Goal: Task Accomplishment & Management: Manage account settings

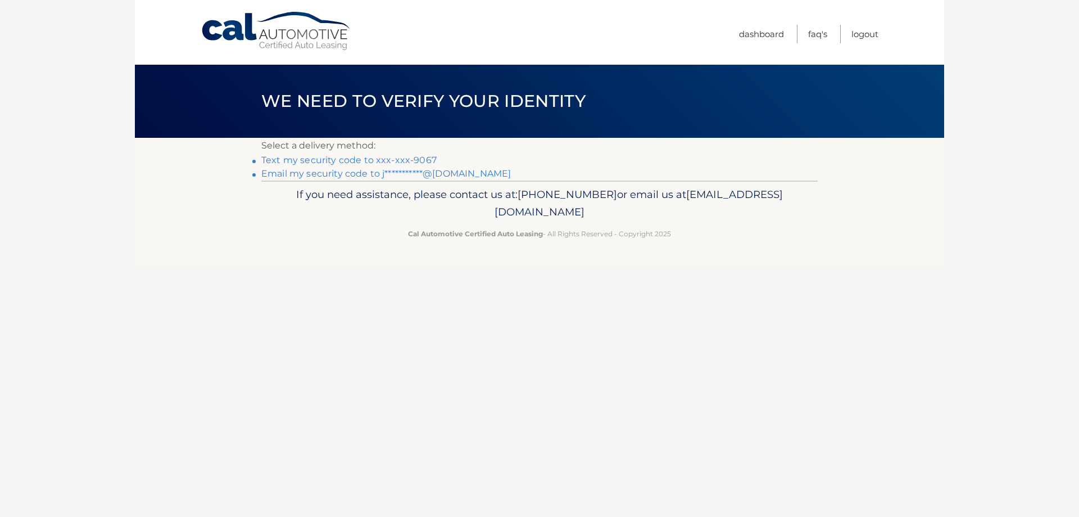
click at [356, 158] on link "Text my security code to xxx-xxx-9067" at bounding box center [348, 160] width 175 height 11
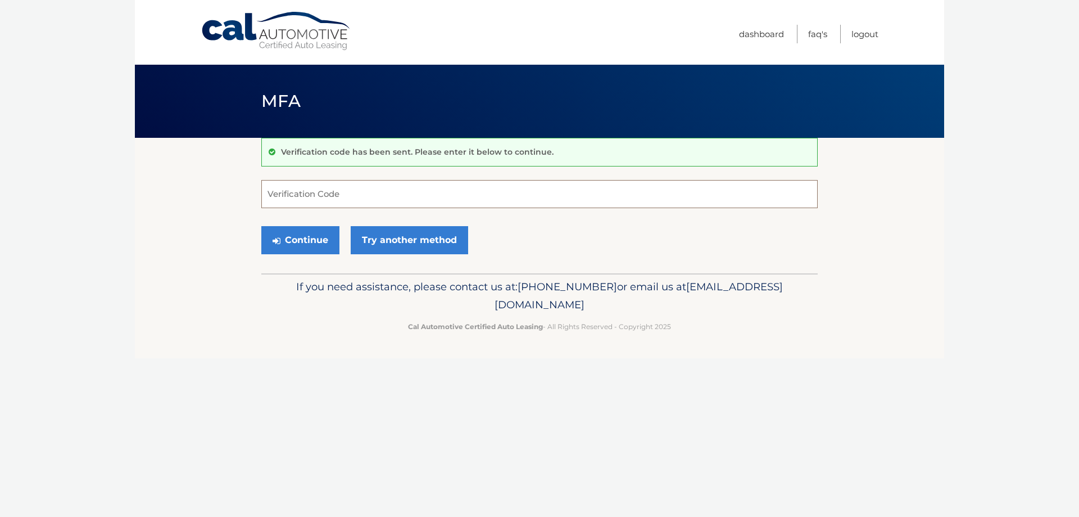
click at [375, 192] on input "Verification Code" at bounding box center [539, 194] width 556 height 28
type input "314518"
click at [299, 241] on button "Continue" at bounding box center [300, 240] width 78 height 28
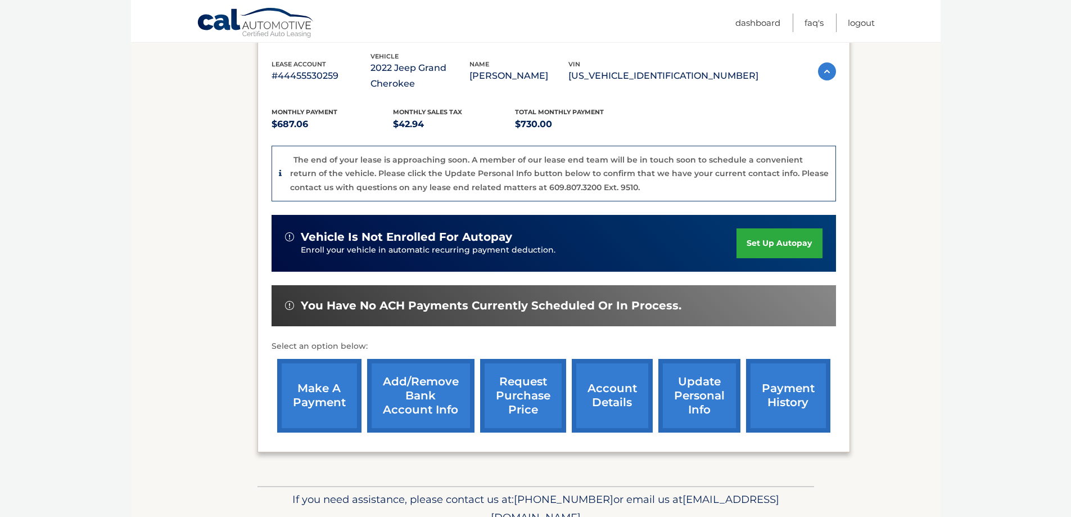
scroll to position [169, 0]
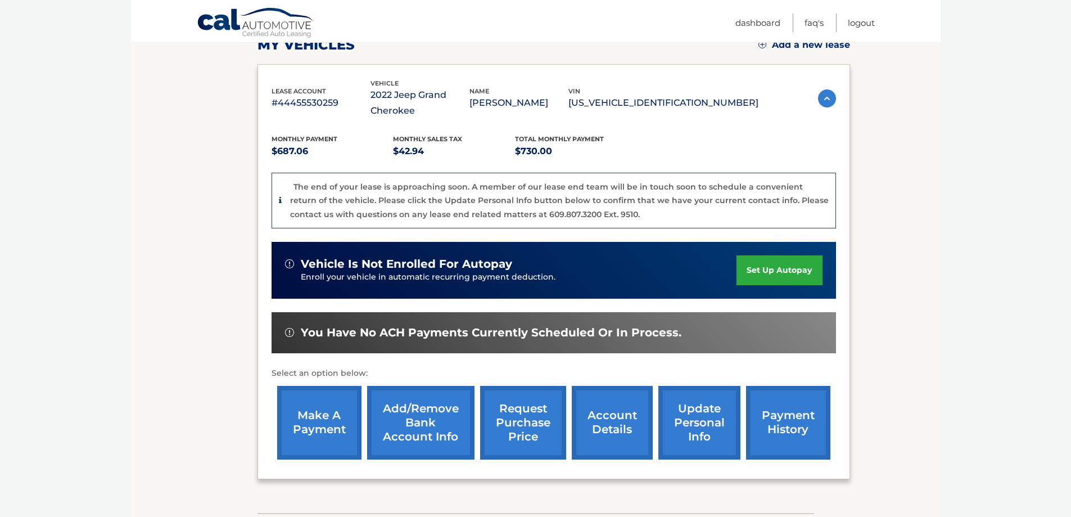
click at [617, 427] on link "account details" at bounding box center [612, 423] width 81 height 74
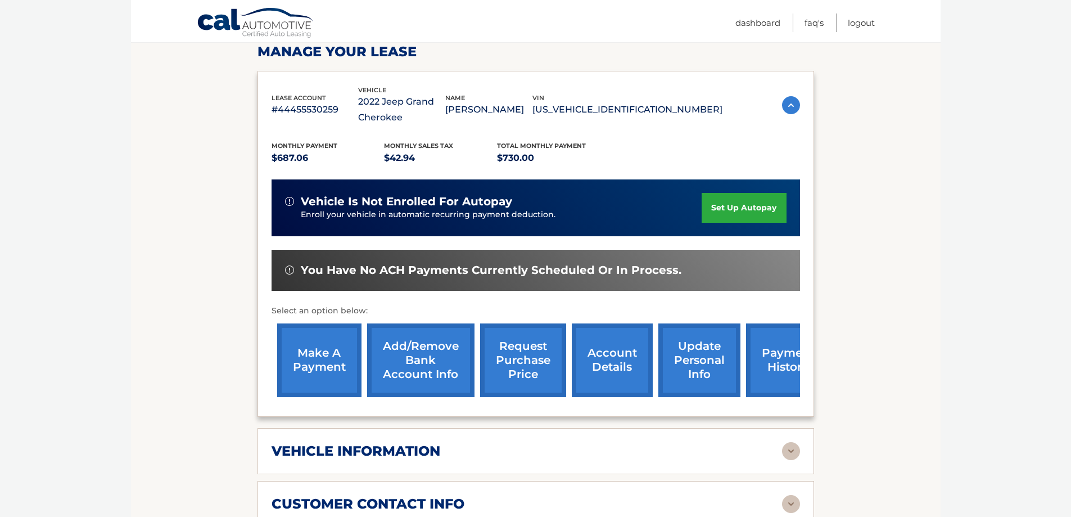
scroll to position [393, 0]
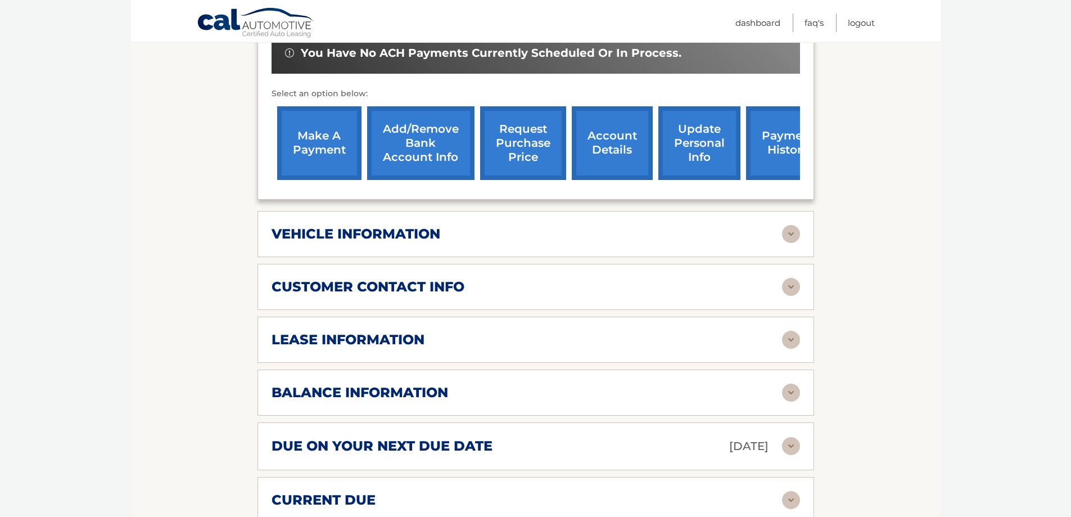
click at [792, 231] on img at bounding box center [791, 234] width 18 height 18
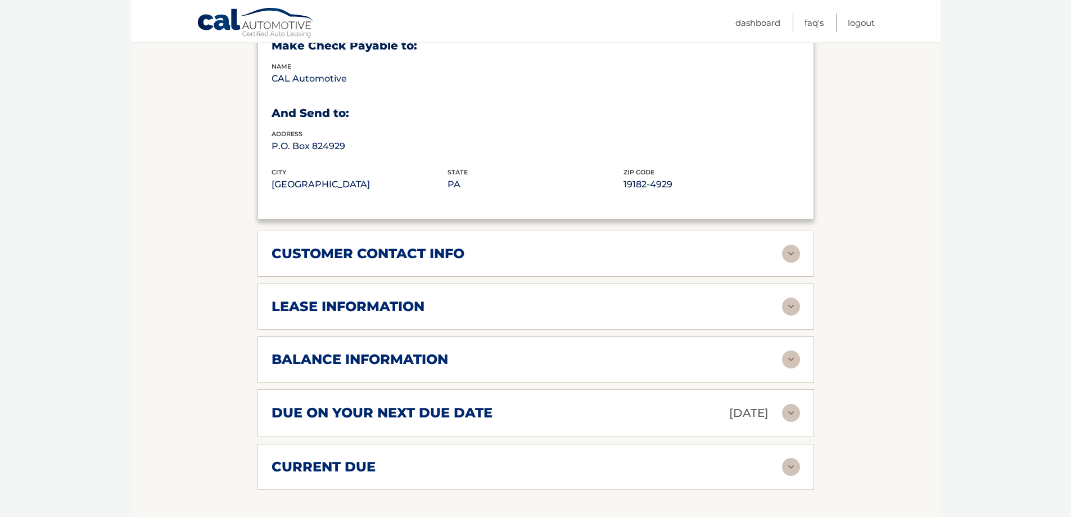
scroll to position [731, 0]
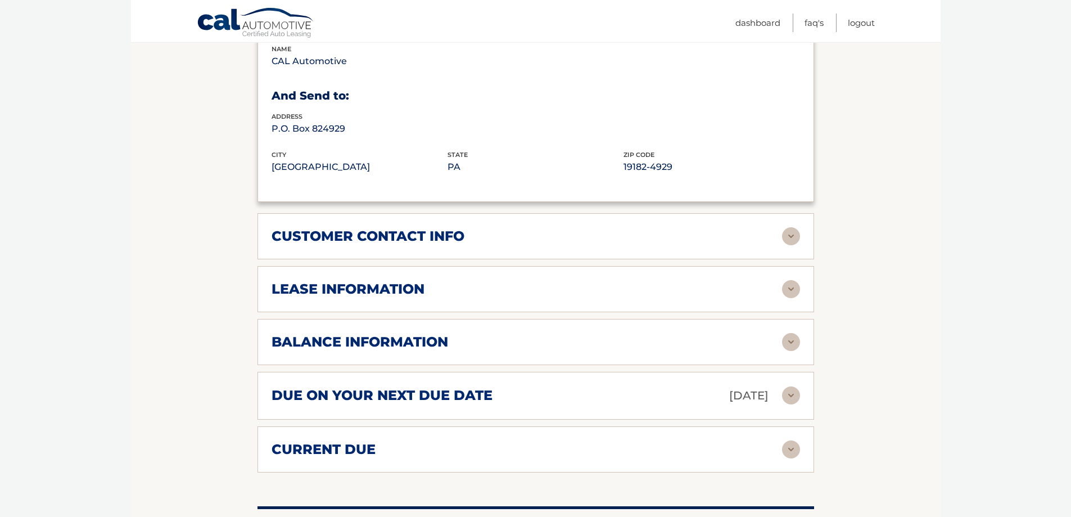
click at [789, 227] on img at bounding box center [791, 236] width 18 height 18
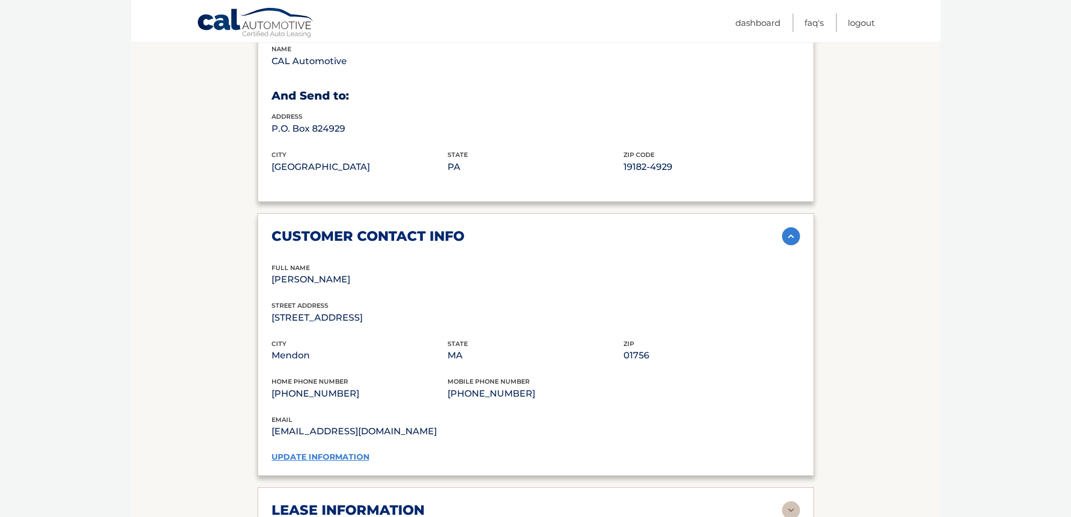
click at [791, 227] on img at bounding box center [791, 236] width 18 height 18
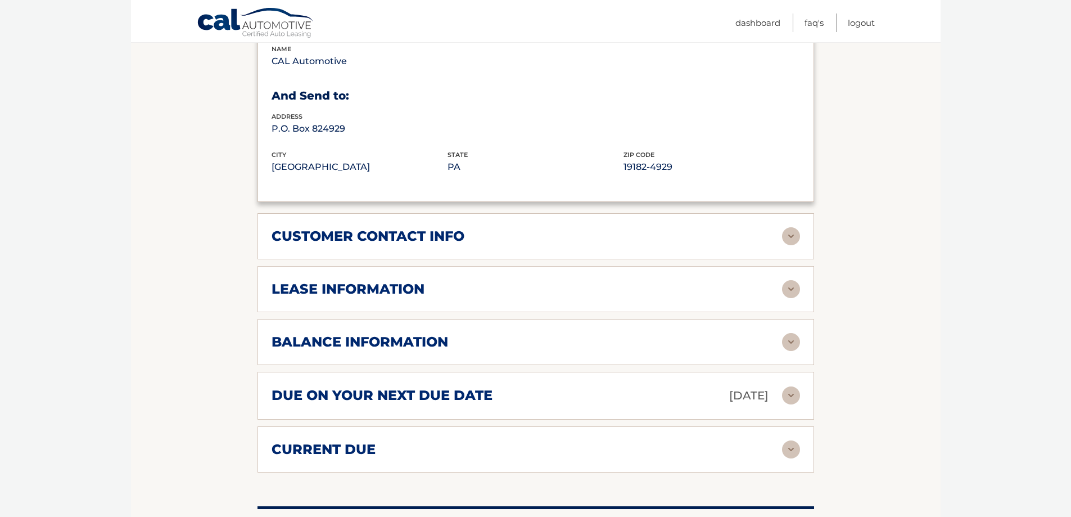
click at [786, 227] on img at bounding box center [791, 236] width 18 height 18
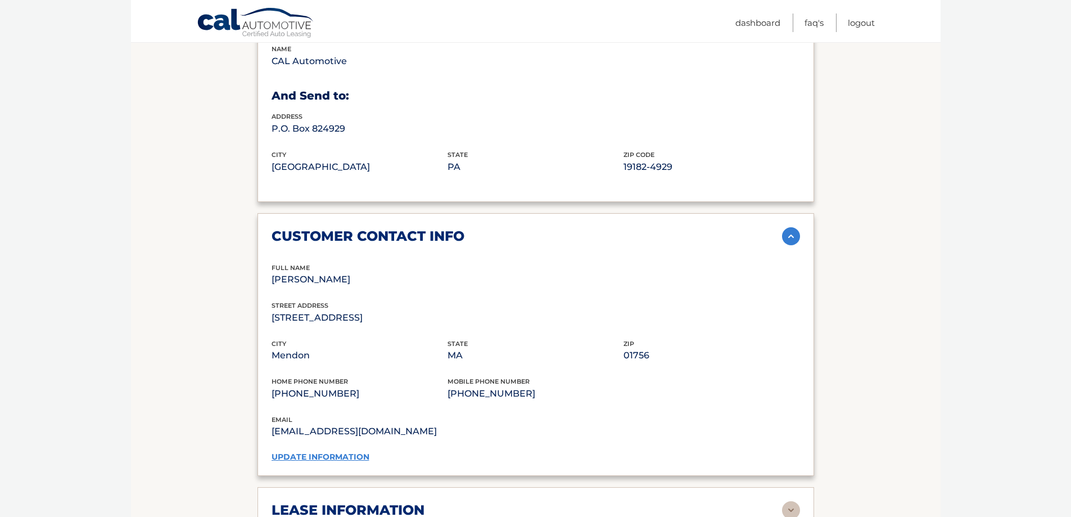
click at [790, 227] on img at bounding box center [791, 236] width 18 height 18
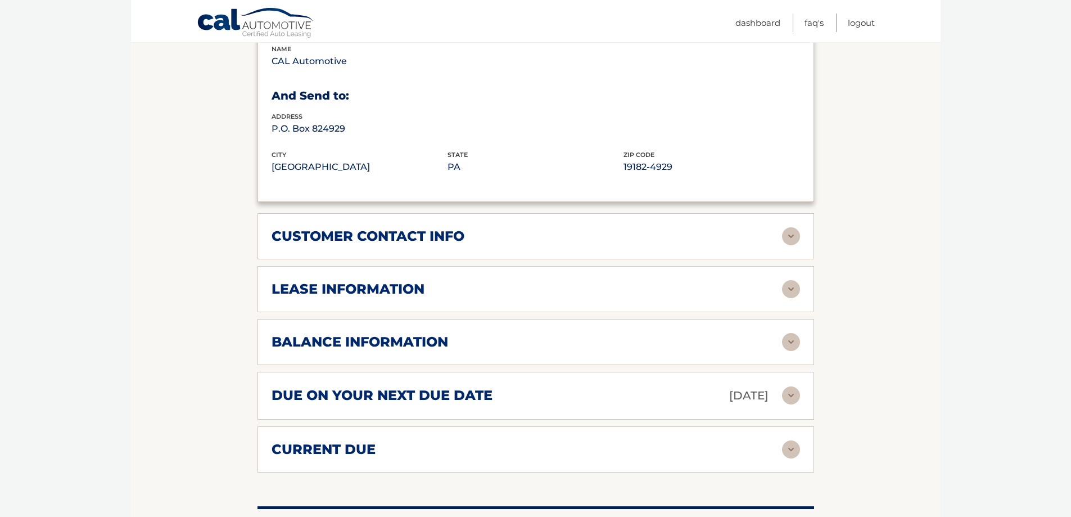
click at [789, 280] on img at bounding box center [791, 289] width 18 height 18
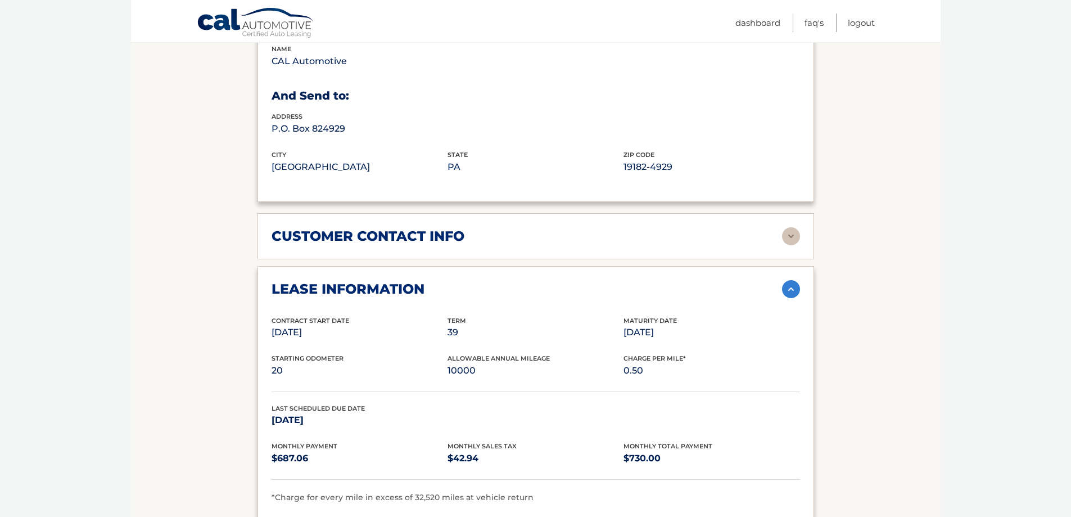
click at [791, 280] on img at bounding box center [791, 289] width 18 height 18
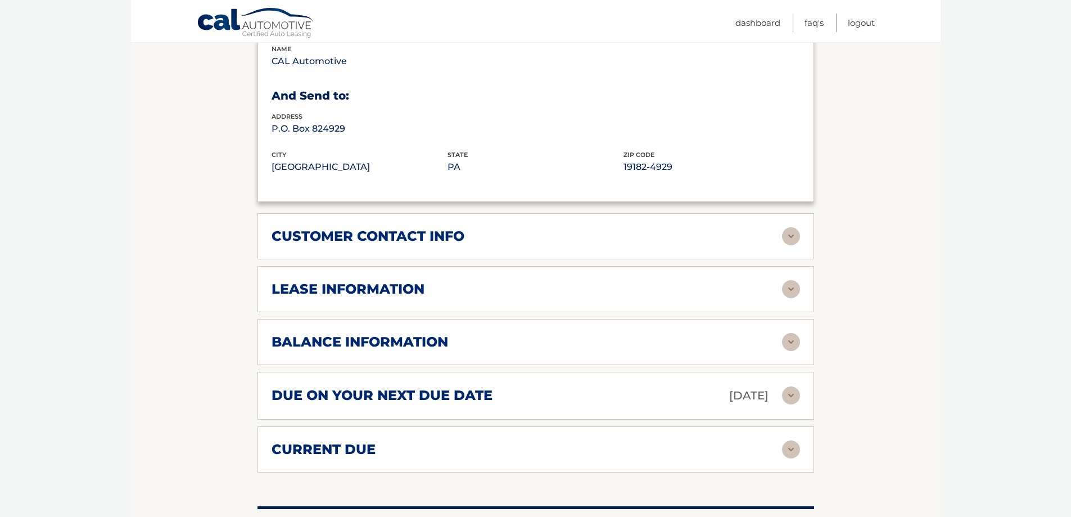
click at [790, 333] on img at bounding box center [791, 342] width 18 height 18
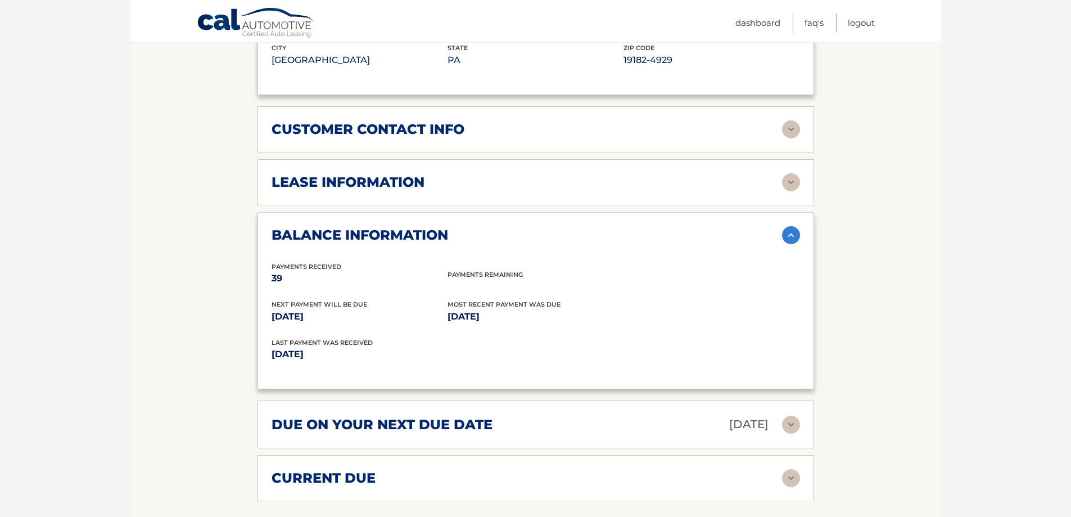
scroll to position [899, 0]
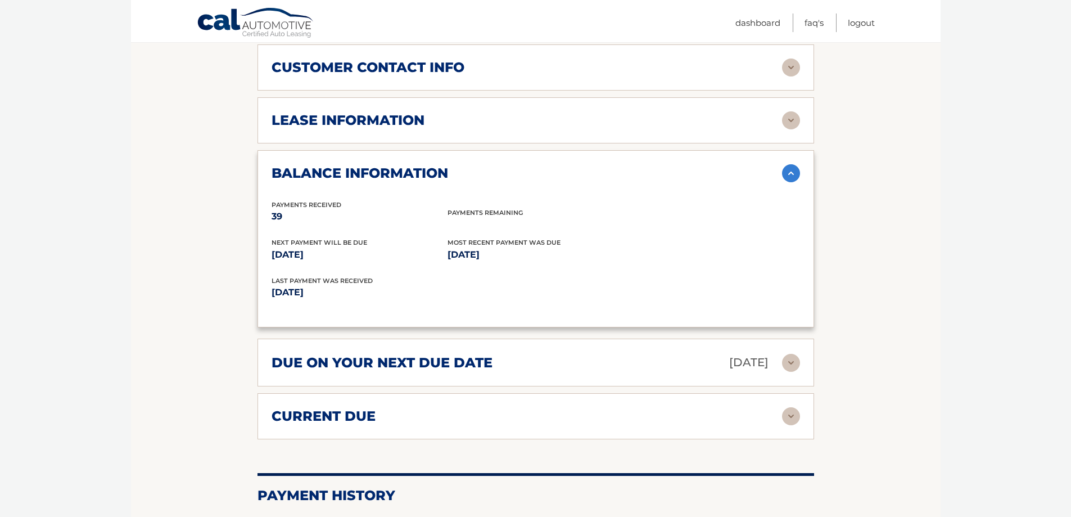
click at [790, 354] on img at bounding box center [791, 363] width 18 height 18
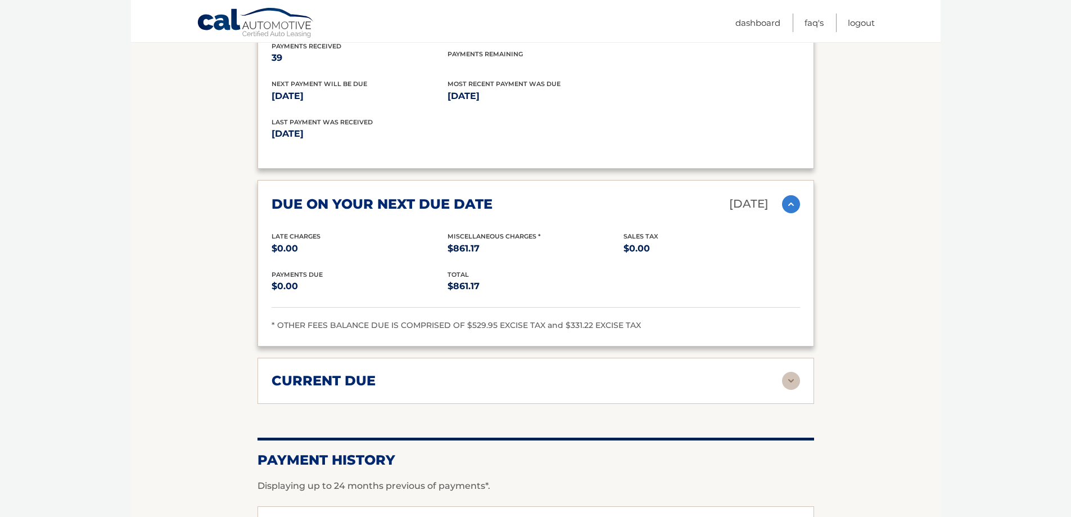
scroll to position [1068, 0]
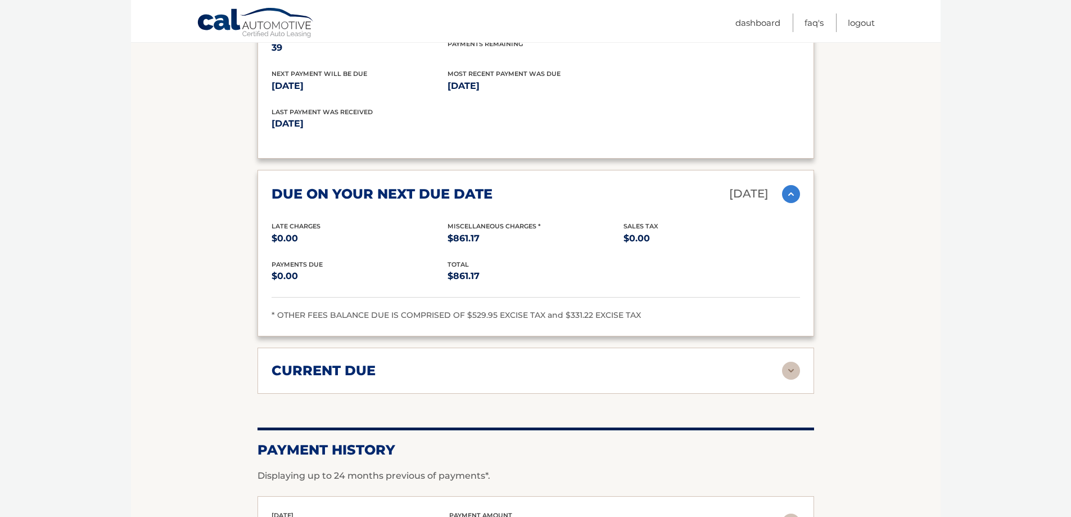
click at [791, 361] on img at bounding box center [791, 370] width 18 height 18
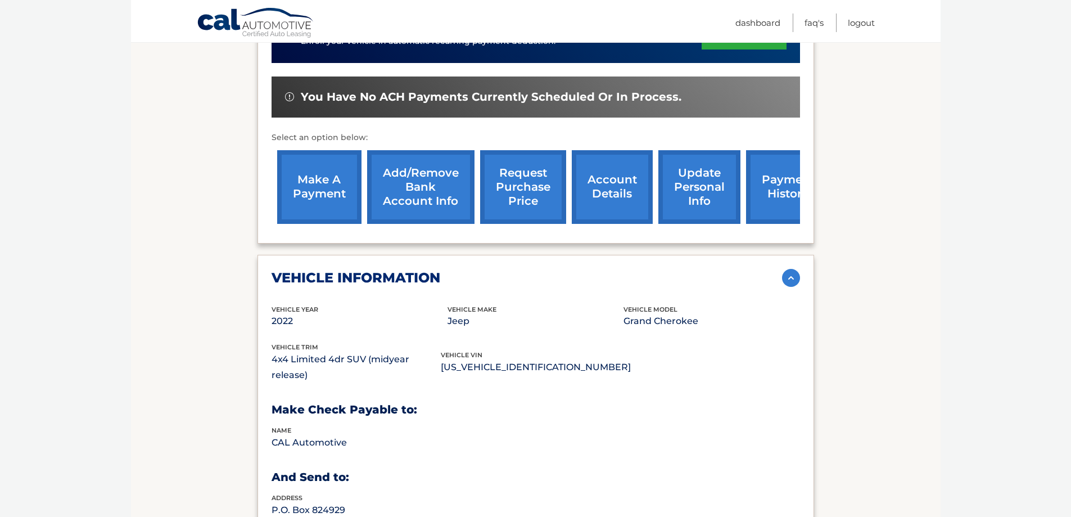
scroll to position [341, 0]
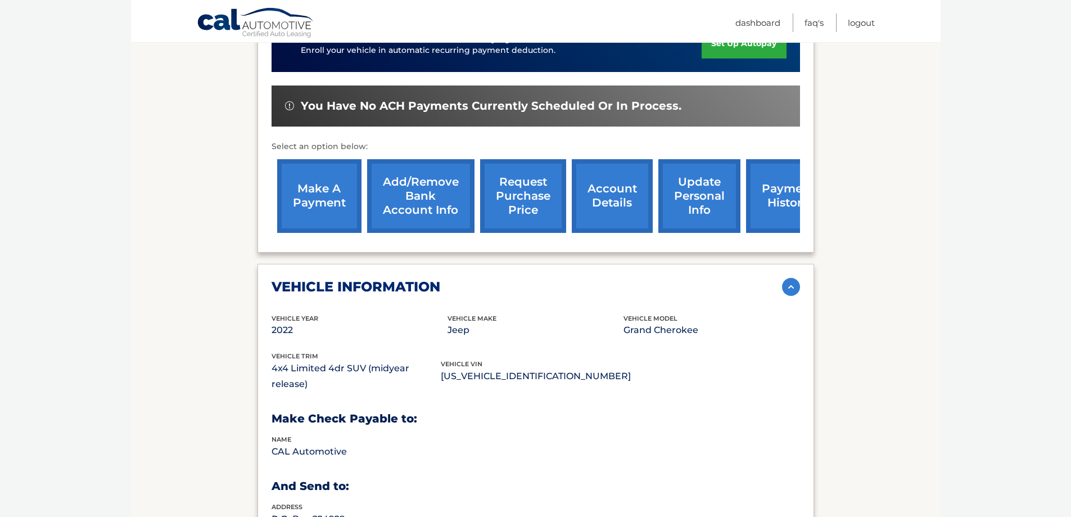
click at [606, 199] on link "account details" at bounding box center [612, 196] width 81 height 74
click at [792, 286] on img at bounding box center [791, 287] width 18 height 18
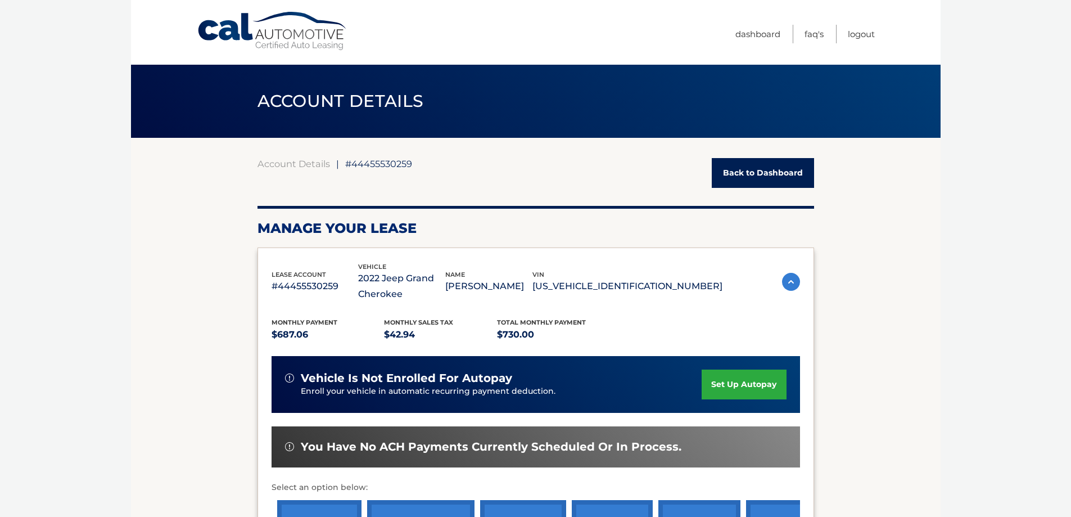
click at [785, 280] on img at bounding box center [791, 282] width 18 height 18
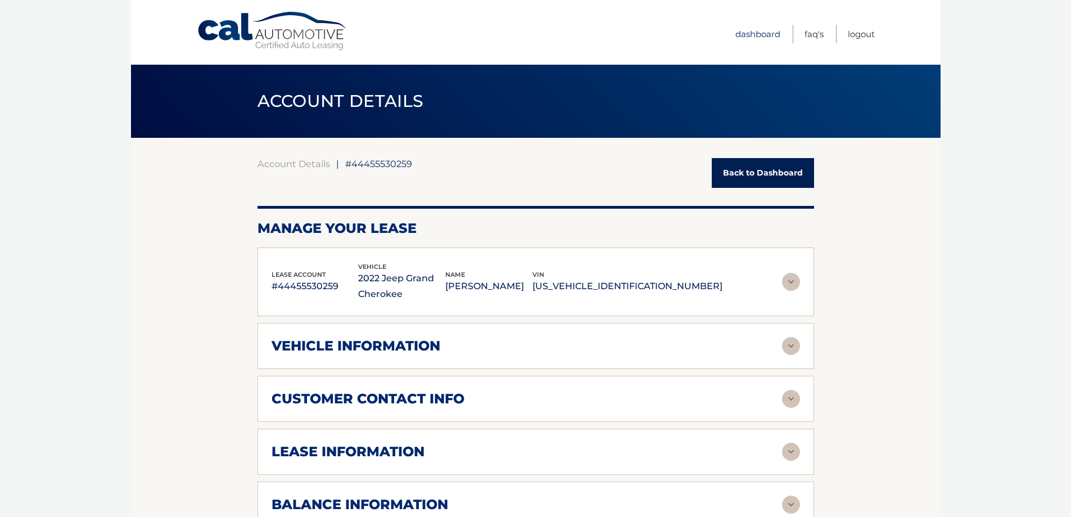
click at [756, 35] on link "Dashboard" at bounding box center [757, 34] width 45 height 19
